Goal: Transaction & Acquisition: Purchase product/service

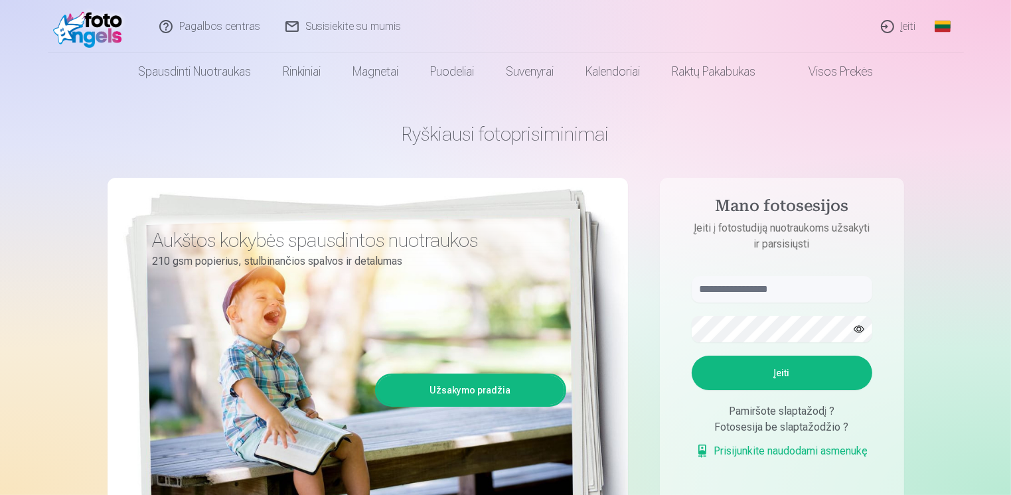
click at [911, 31] on link "Įeiti" at bounding box center [899, 26] width 60 height 53
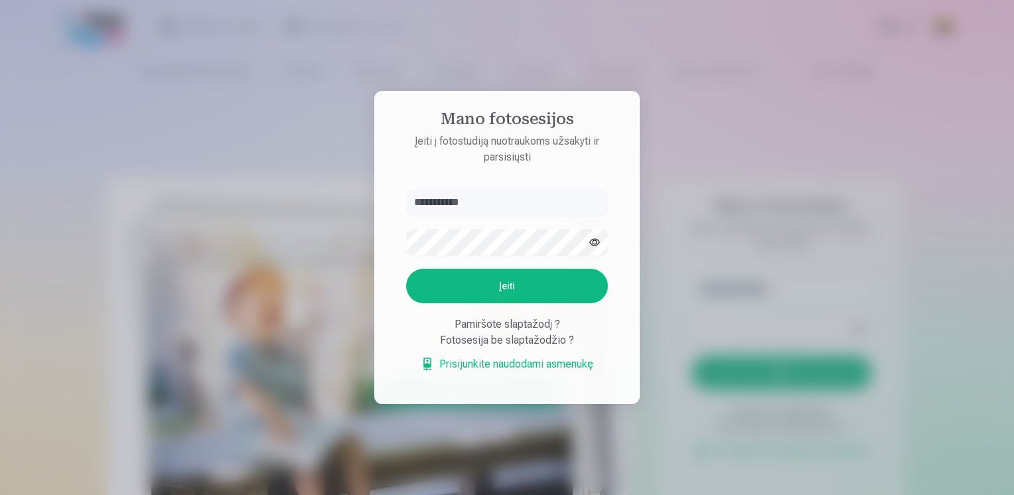
type input "**********"
click at [459, 226] on form "**********" at bounding box center [507, 287] width 228 height 197
click at [481, 283] on button "Įeiti" at bounding box center [507, 286] width 202 height 35
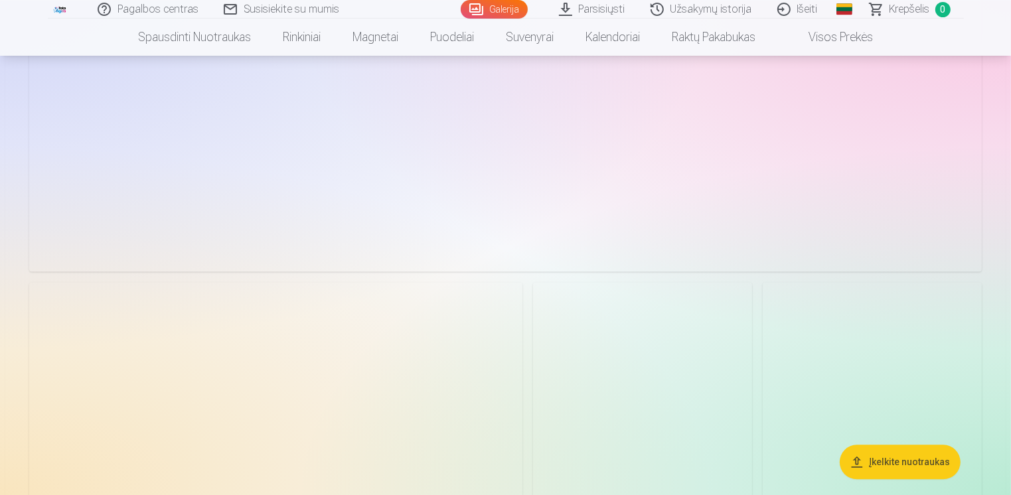
scroll to position [2855, 0]
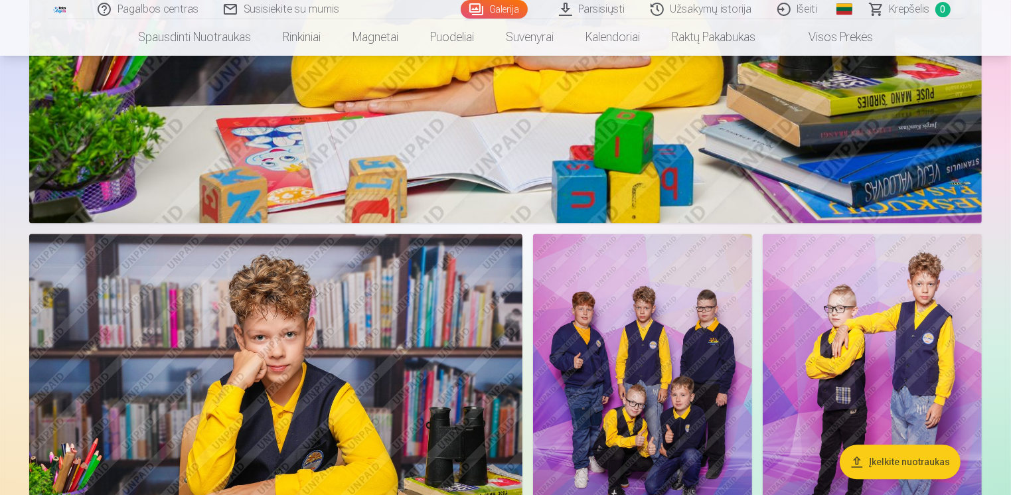
click at [674, 390] on img at bounding box center [642, 398] width 219 height 329
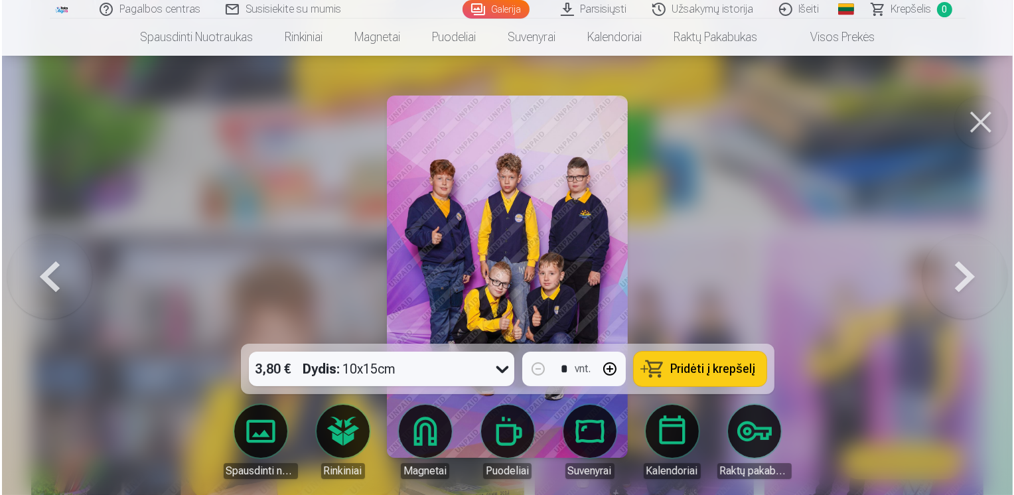
scroll to position [2863, 0]
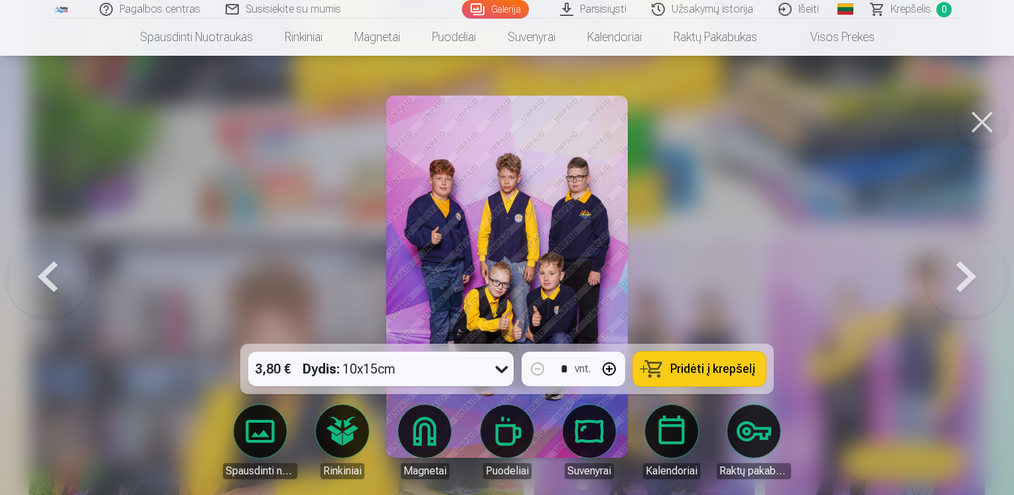
click at [498, 368] on icon at bounding box center [502, 369] width 13 height 7
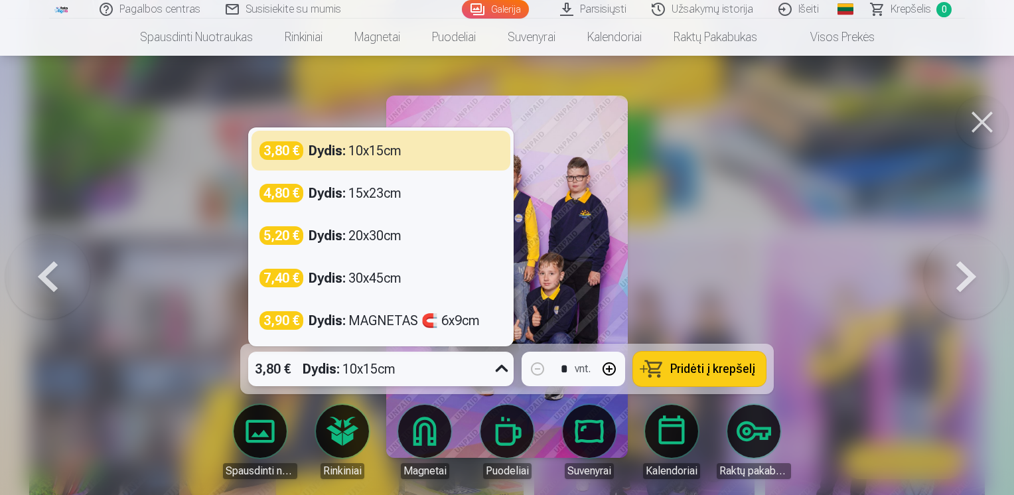
click at [505, 365] on icon at bounding box center [501, 369] width 21 height 21
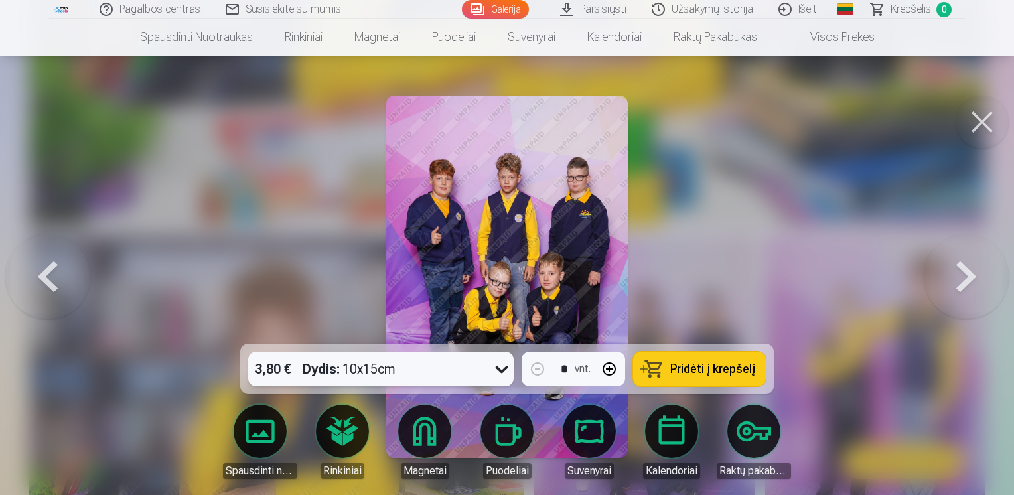
click at [982, 116] on button at bounding box center [982, 122] width 53 height 53
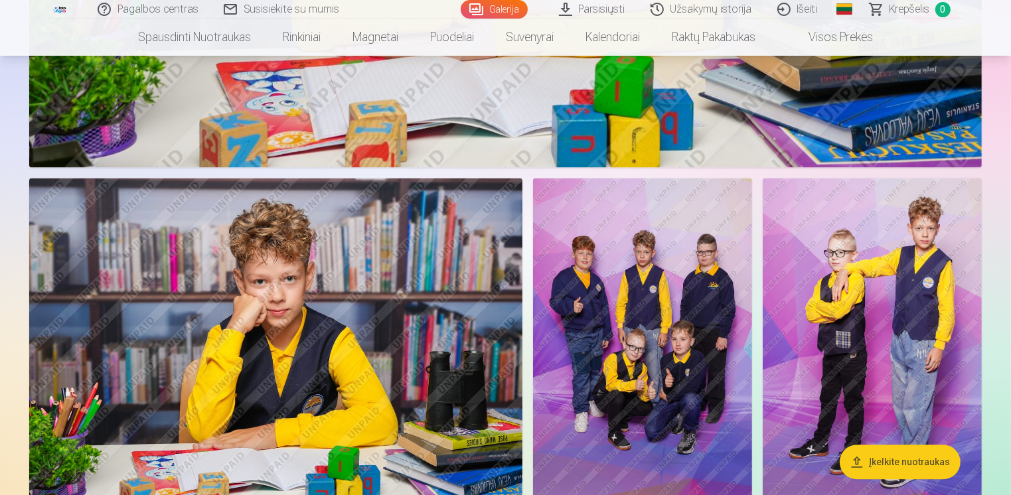
scroll to position [3054, 0]
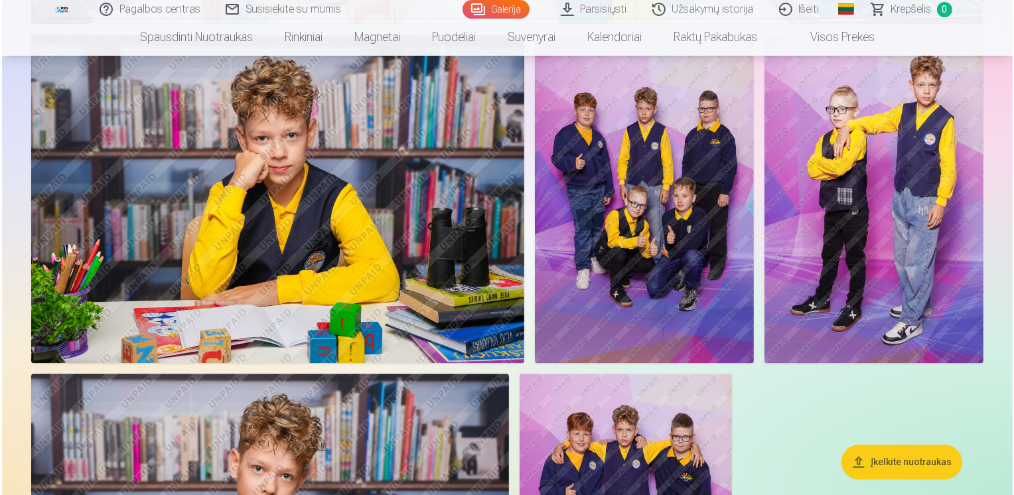
scroll to position [3062, 0]
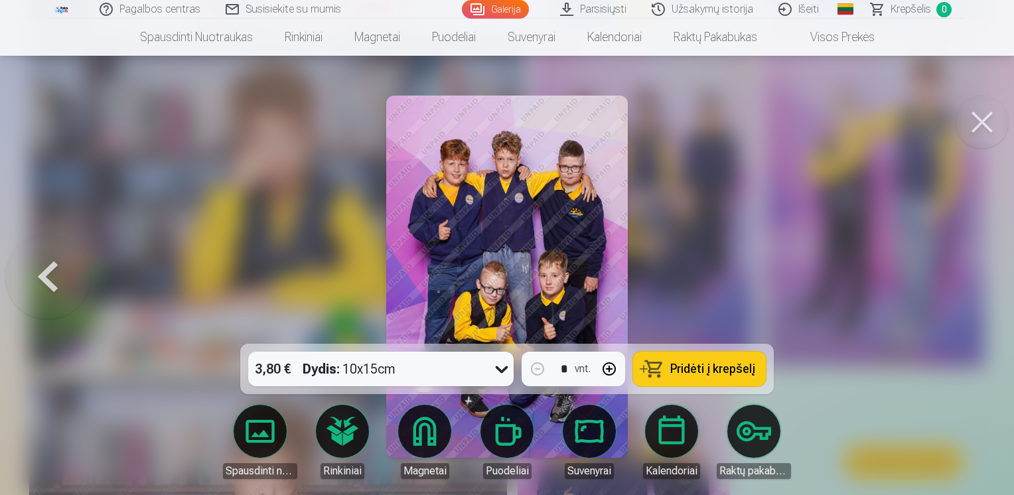
click at [982, 120] on button at bounding box center [982, 122] width 53 height 53
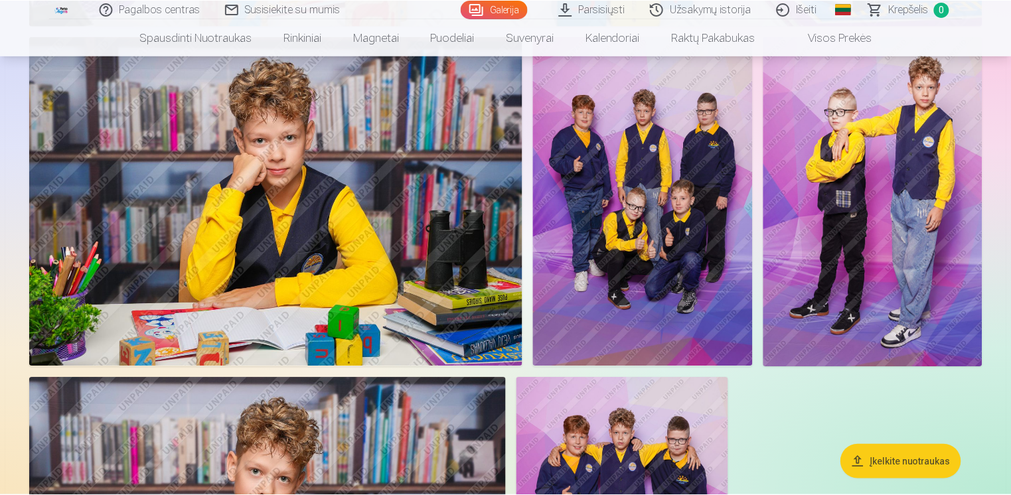
scroll to position [3054, 0]
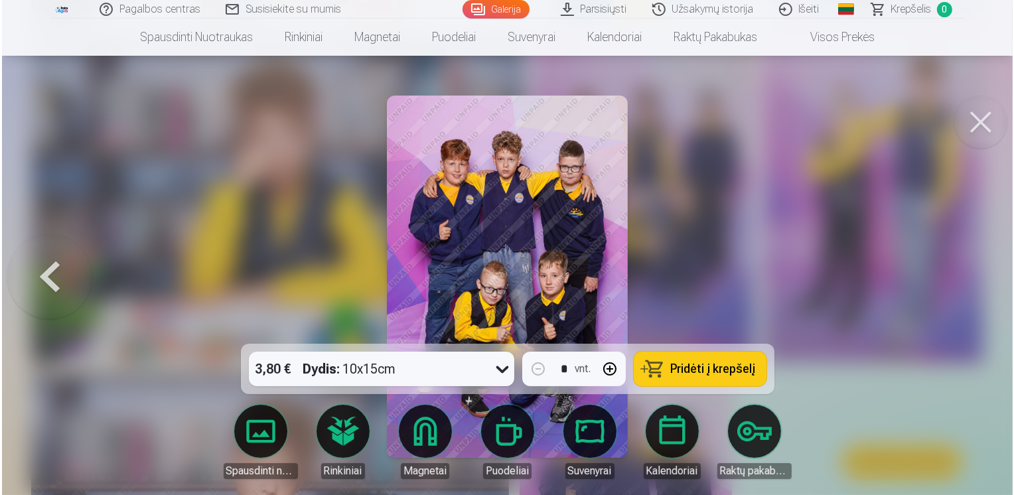
scroll to position [3062, 0]
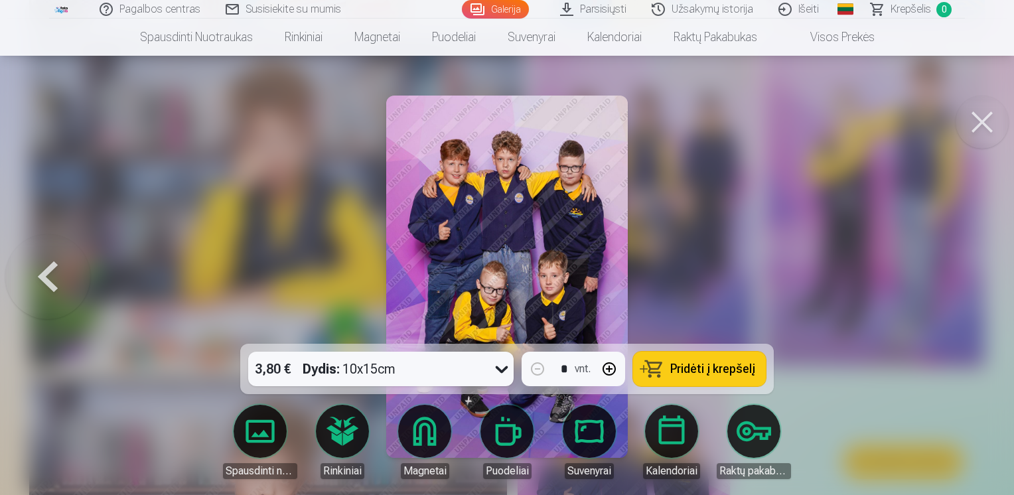
click at [719, 375] on span "Pridėti į krepšelį" at bounding box center [713, 369] width 85 height 12
click at [979, 129] on button at bounding box center [982, 122] width 53 height 53
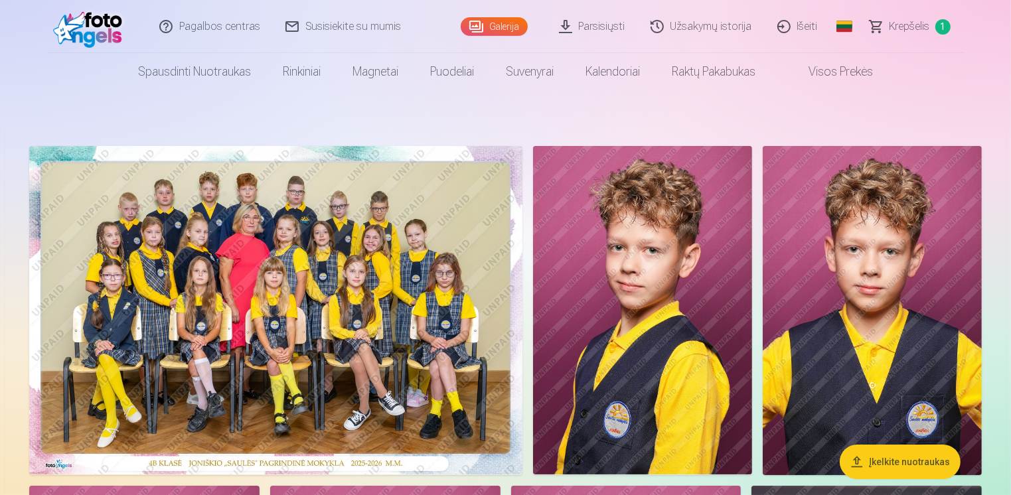
click at [374, 345] on img at bounding box center [275, 310] width 493 height 329
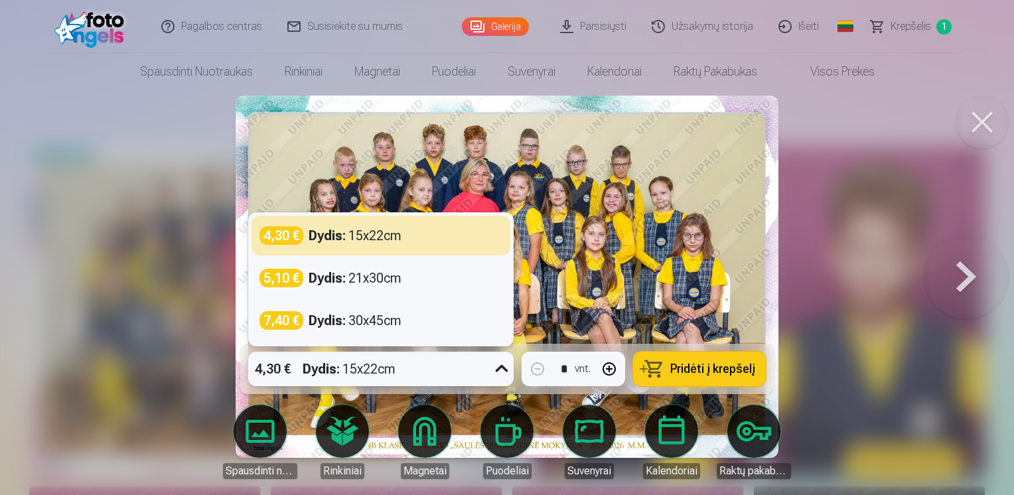
click at [501, 368] on icon at bounding box center [501, 369] width 21 height 21
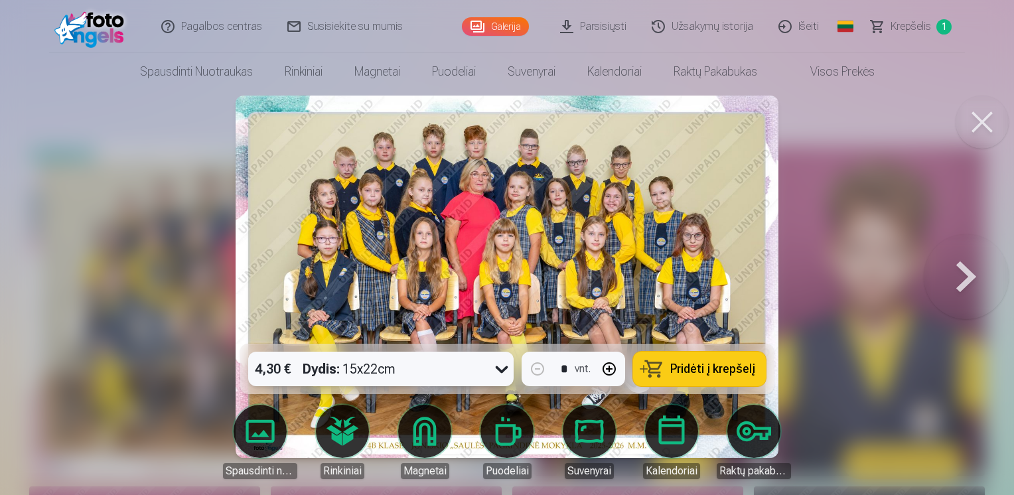
click at [501, 368] on icon at bounding box center [501, 369] width 21 height 21
click at [724, 363] on span "Pridėti į krepšelį" at bounding box center [713, 369] width 85 height 12
click at [985, 122] on button at bounding box center [982, 122] width 53 height 53
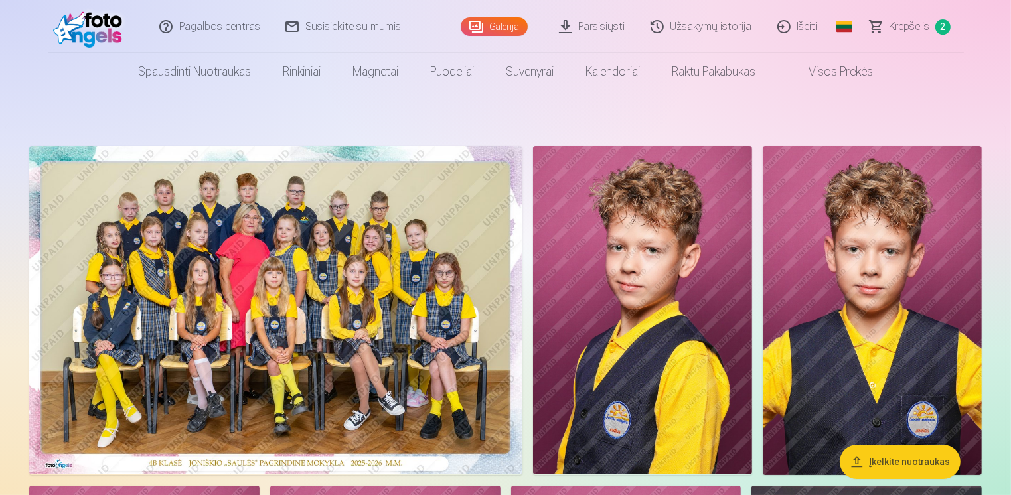
click at [914, 25] on span "Krepšelis" at bounding box center [910, 27] width 40 height 16
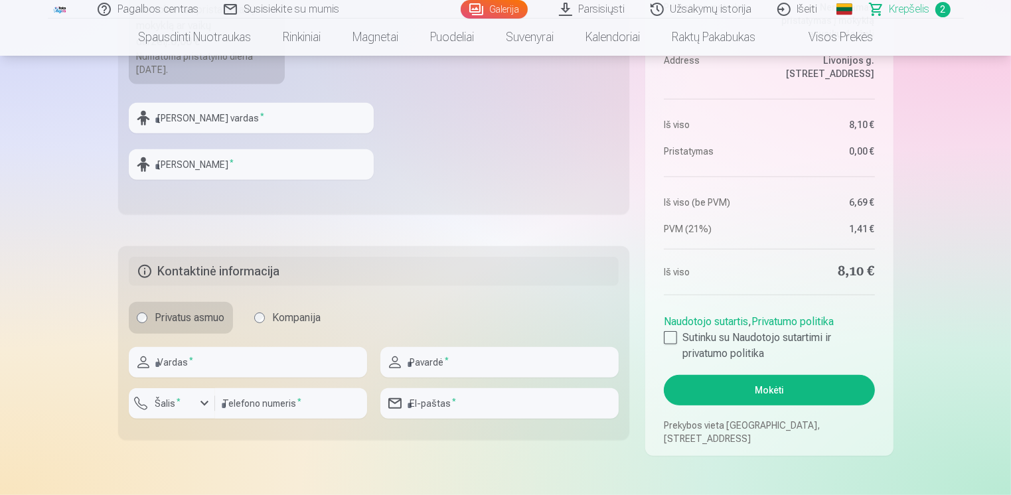
scroll to position [664, 0]
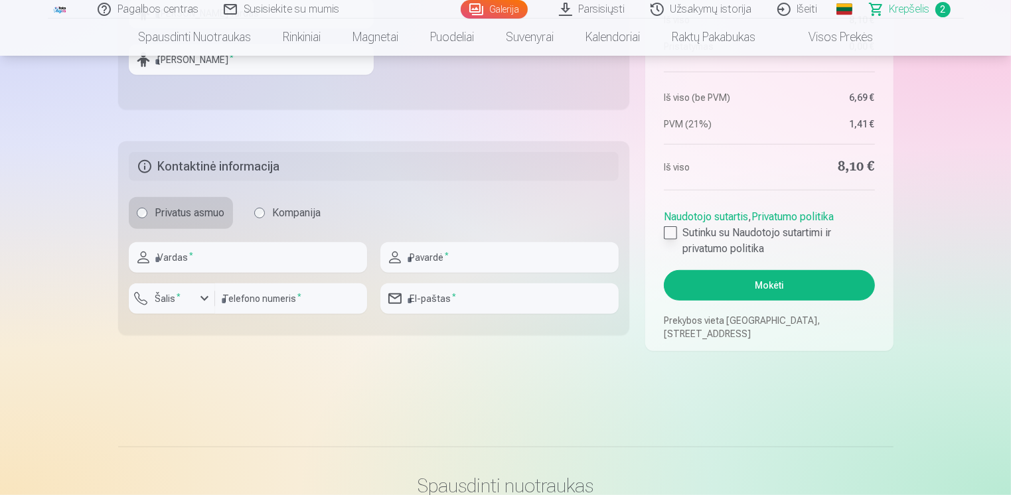
click at [682, 241] on label "Sutinku su Naudotojo sutartimi ir privatumo politika" at bounding box center [769, 241] width 210 height 32
click at [730, 288] on button "Mokėti" at bounding box center [769, 285] width 210 height 31
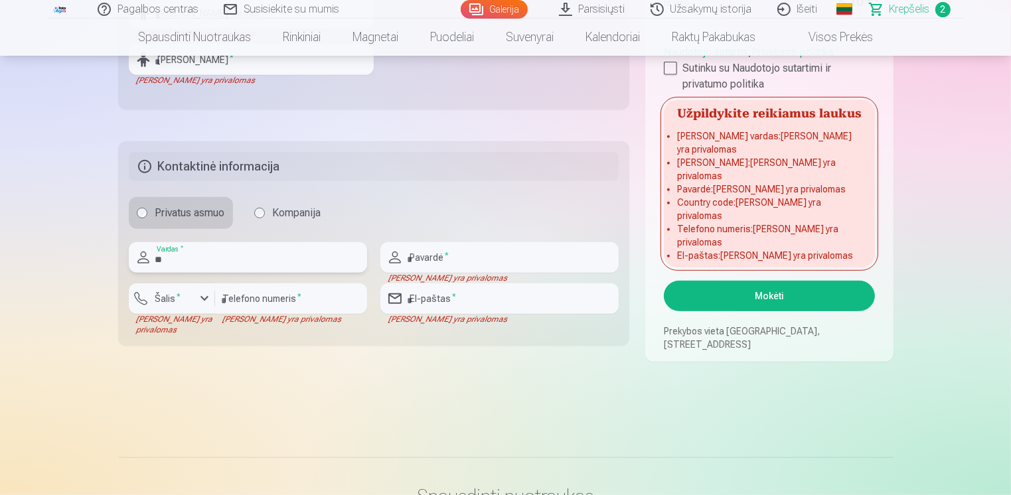
type input "*"
type input "******"
click at [479, 256] on input "text" at bounding box center [499, 257] width 238 height 31
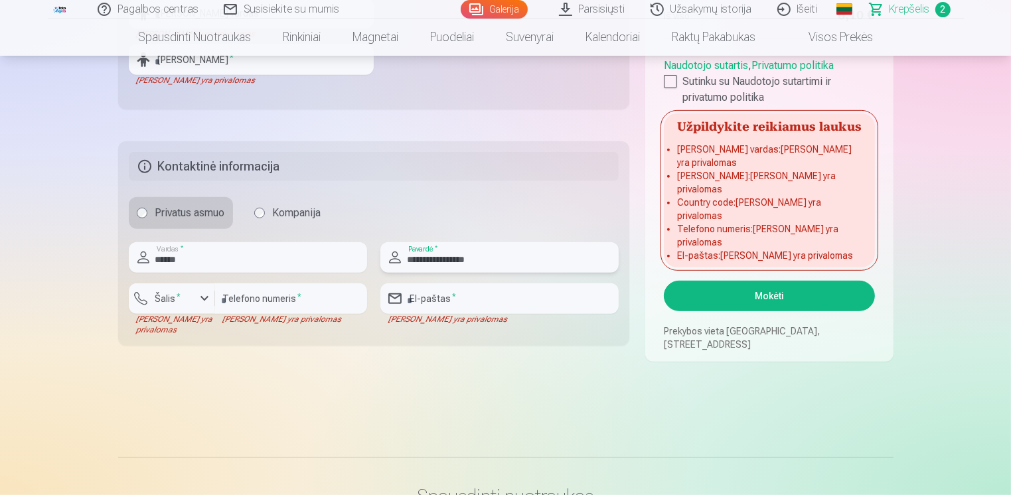
type input "**********"
click at [351, 311] on input "number" at bounding box center [291, 298] width 152 height 31
type input "*********"
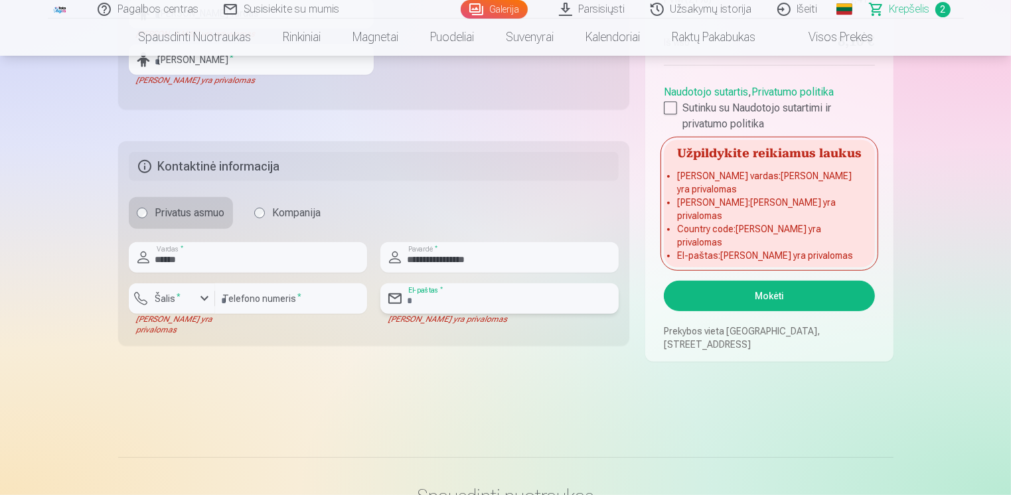
click at [480, 303] on input "email" at bounding box center [499, 298] width 238 height 31
type input "**********"
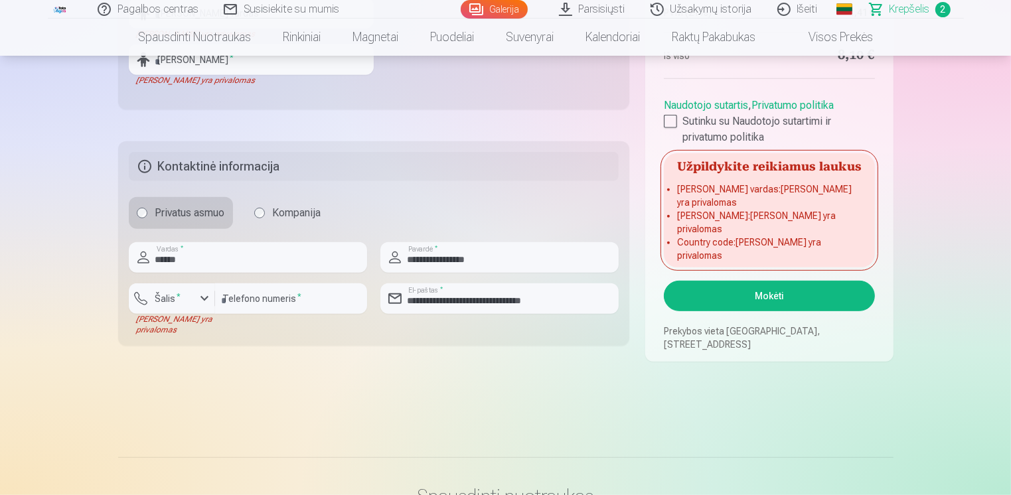
click at [741, 299] on button "Mokėti" at bounding box center [769, 296] width 210 height 31
click at [202, 300] on div "button" at bounding box center [205, 299] width 16 height 16
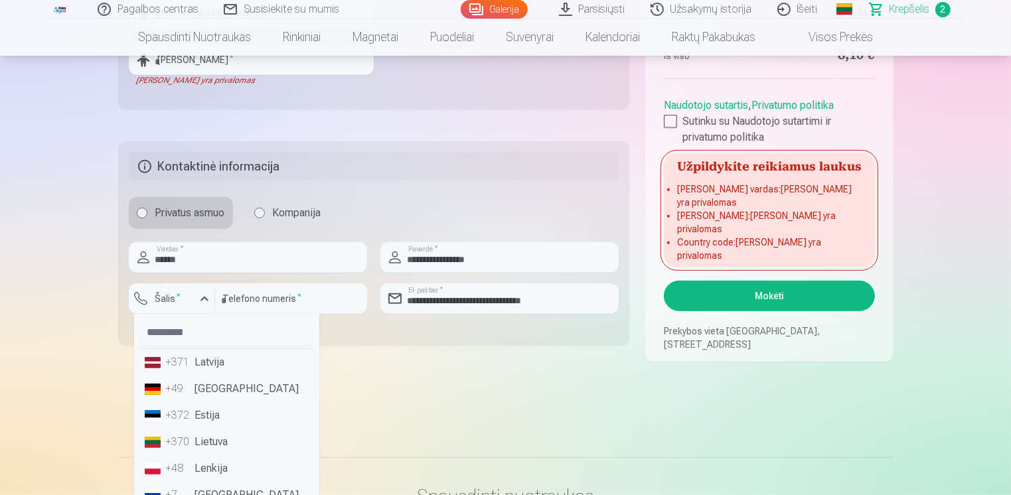
click at [220, 441] on li "+370 Lietuva" at bounding box center [226, 442] width 175 height 27
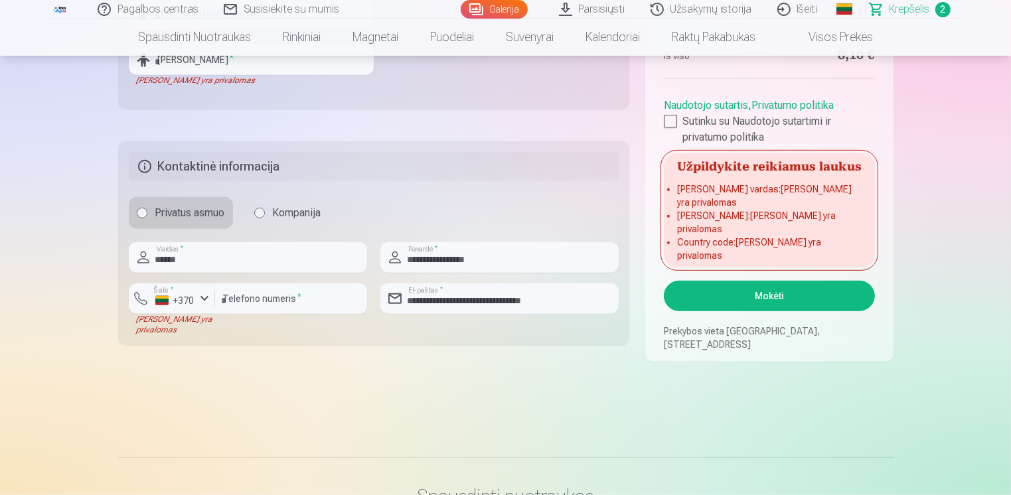
click at [725, 303] on button "Mokėti" at bounding box center [769, 296] width 210 height 31
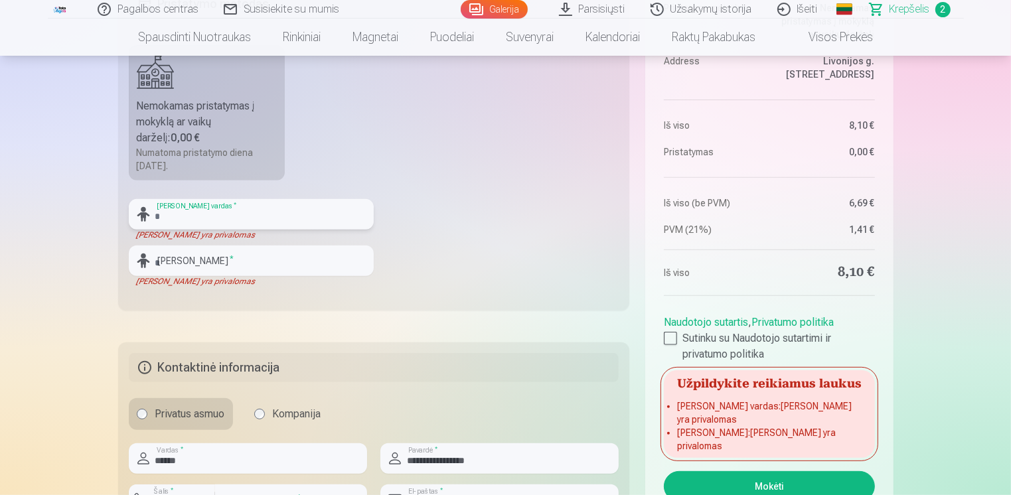
scroll to position [396, 0]
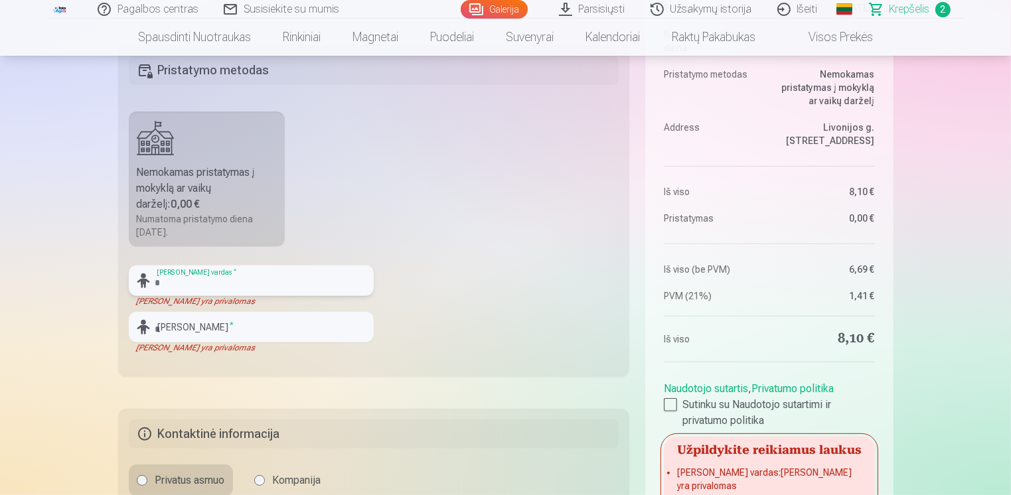
click at [232, 281] on input "text" at bounding box center [251, 281] width 245 height 31
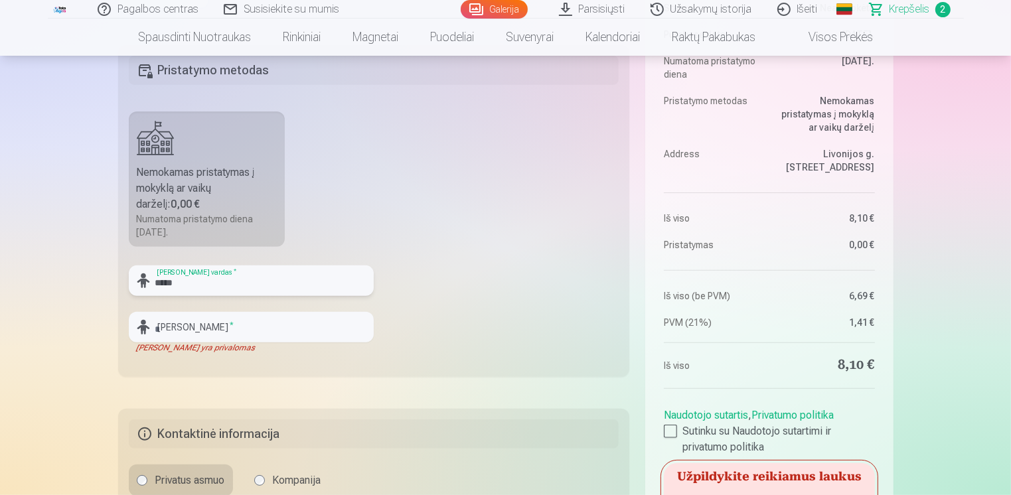
type input "*****"
click at [242, 321] on input "text" at bounding box center [251, 327] width 245 height 31
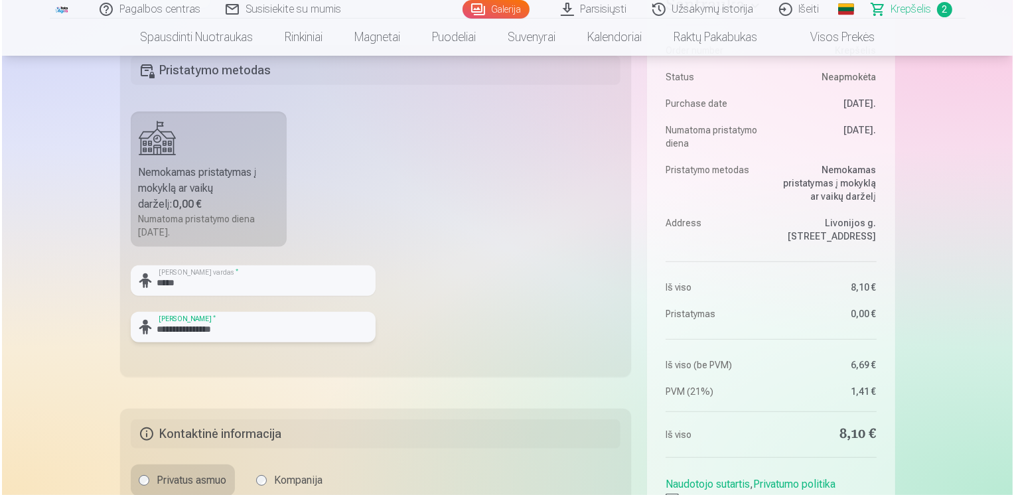
scroll to position [795, 0]
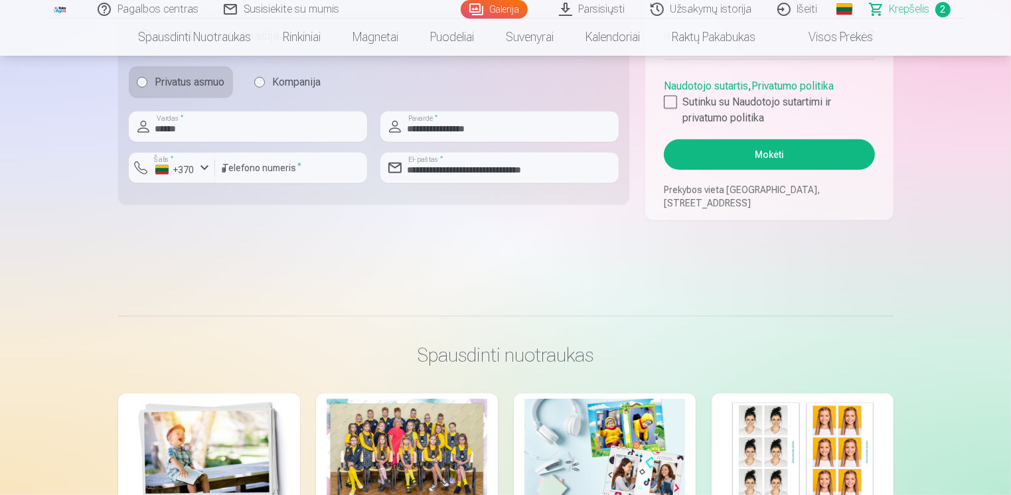
type input "**********"
click at [738, 151] on button "Mokėti" at bounding box center [769, 154] width 210 height 31
